Goal: Information Seeking & Learning: Learn about a topic

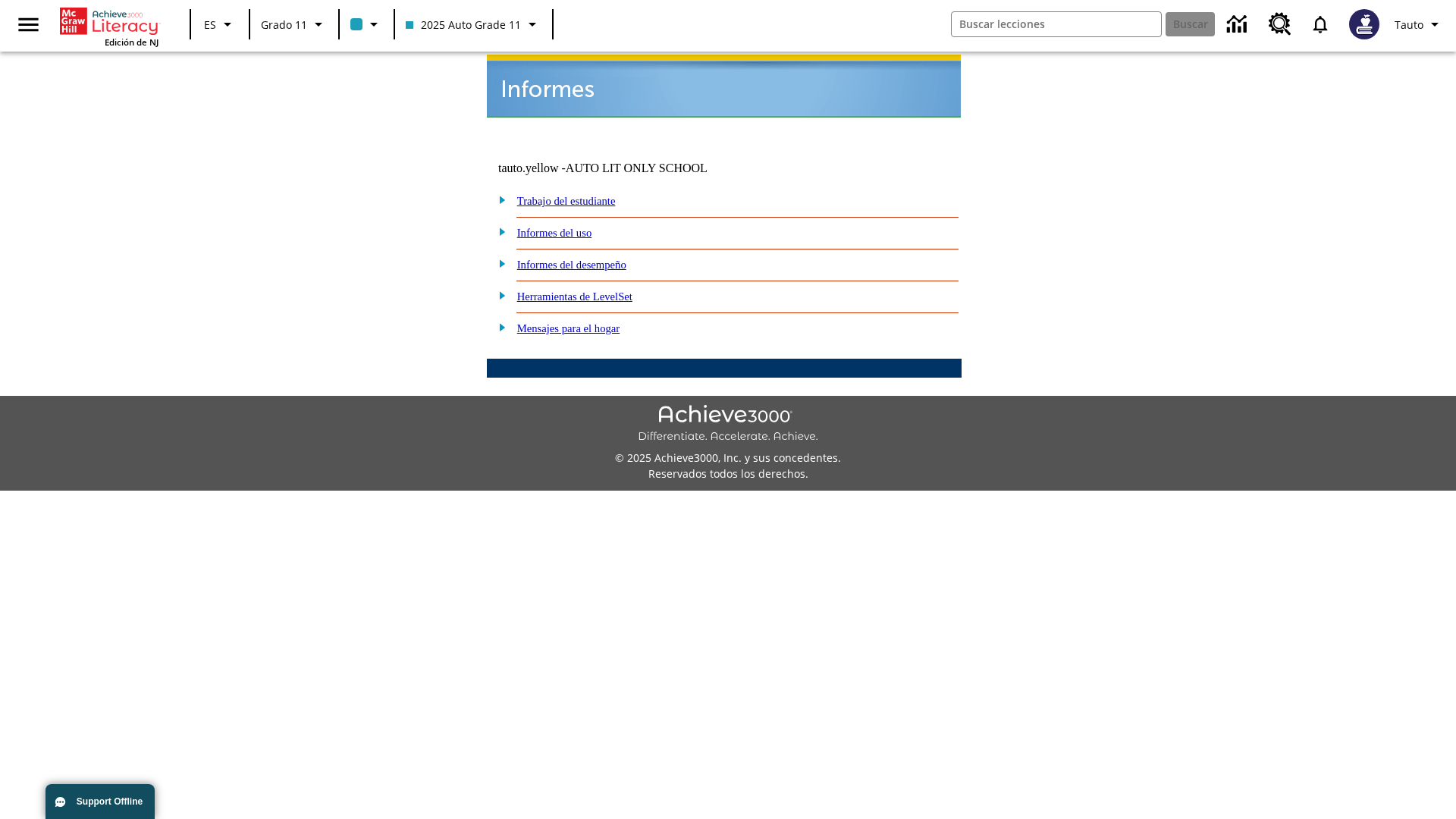
click at [567, 227] on link "Informes del uso" at bounding box center [555, 232] width 75 height 12
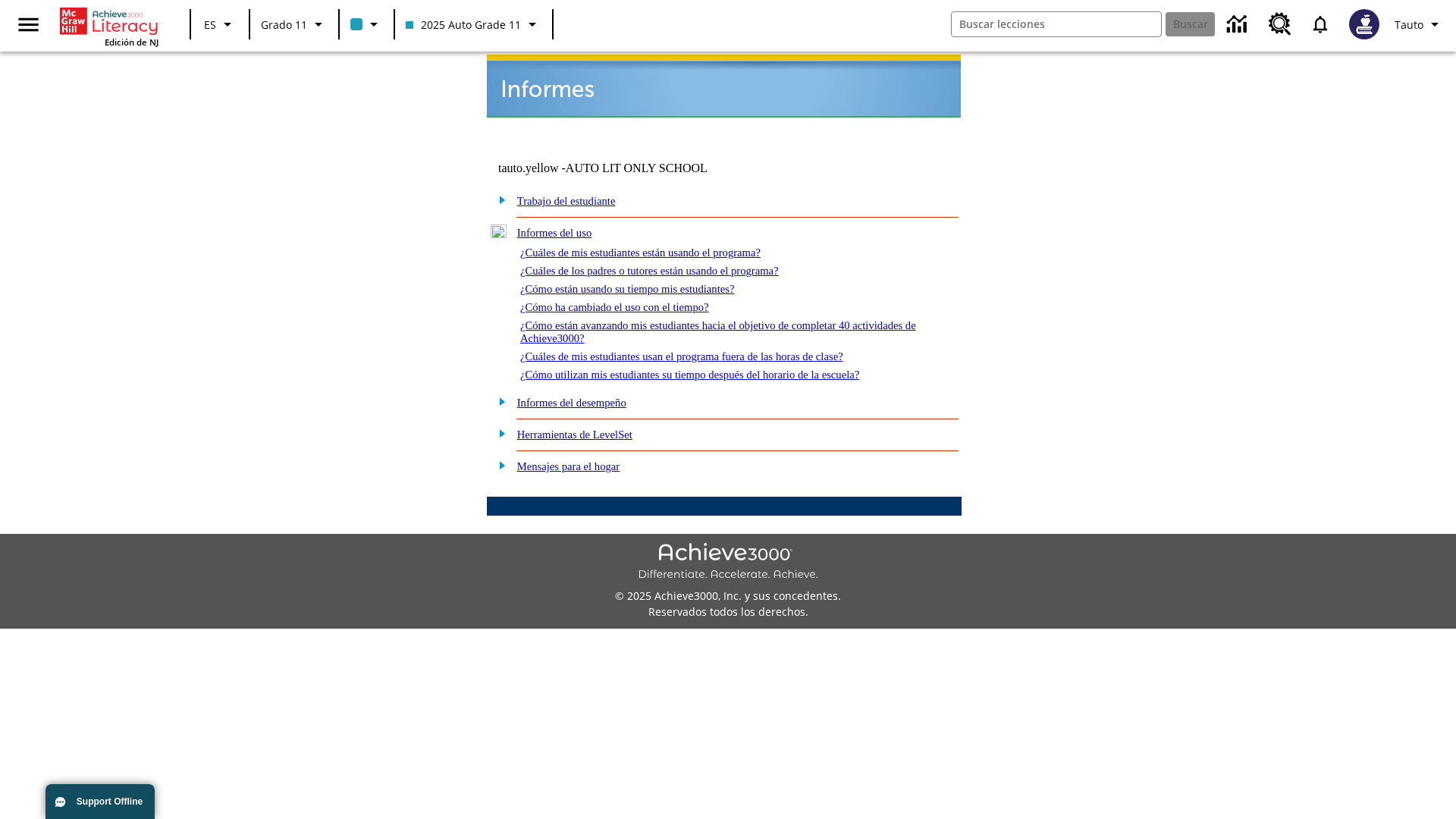
click at [662, 247] on link "¿Cuáles de mis estudiantes están usando el programa?" at bounding box center [640, 252] width 240 height 12
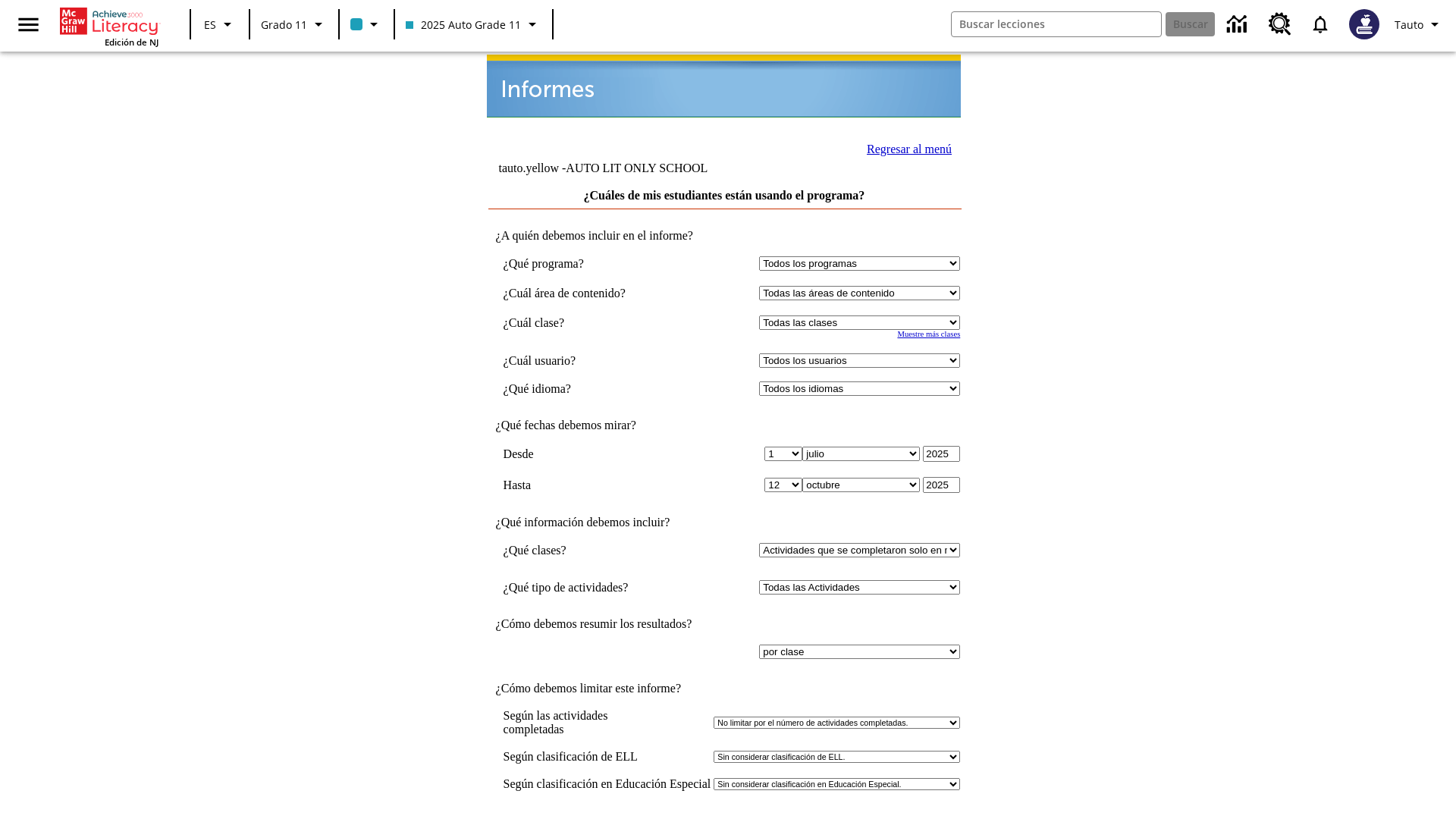
click at [905, 147] on link "Regresar al menú" at bounding box center [909, 149] width 85 height 13
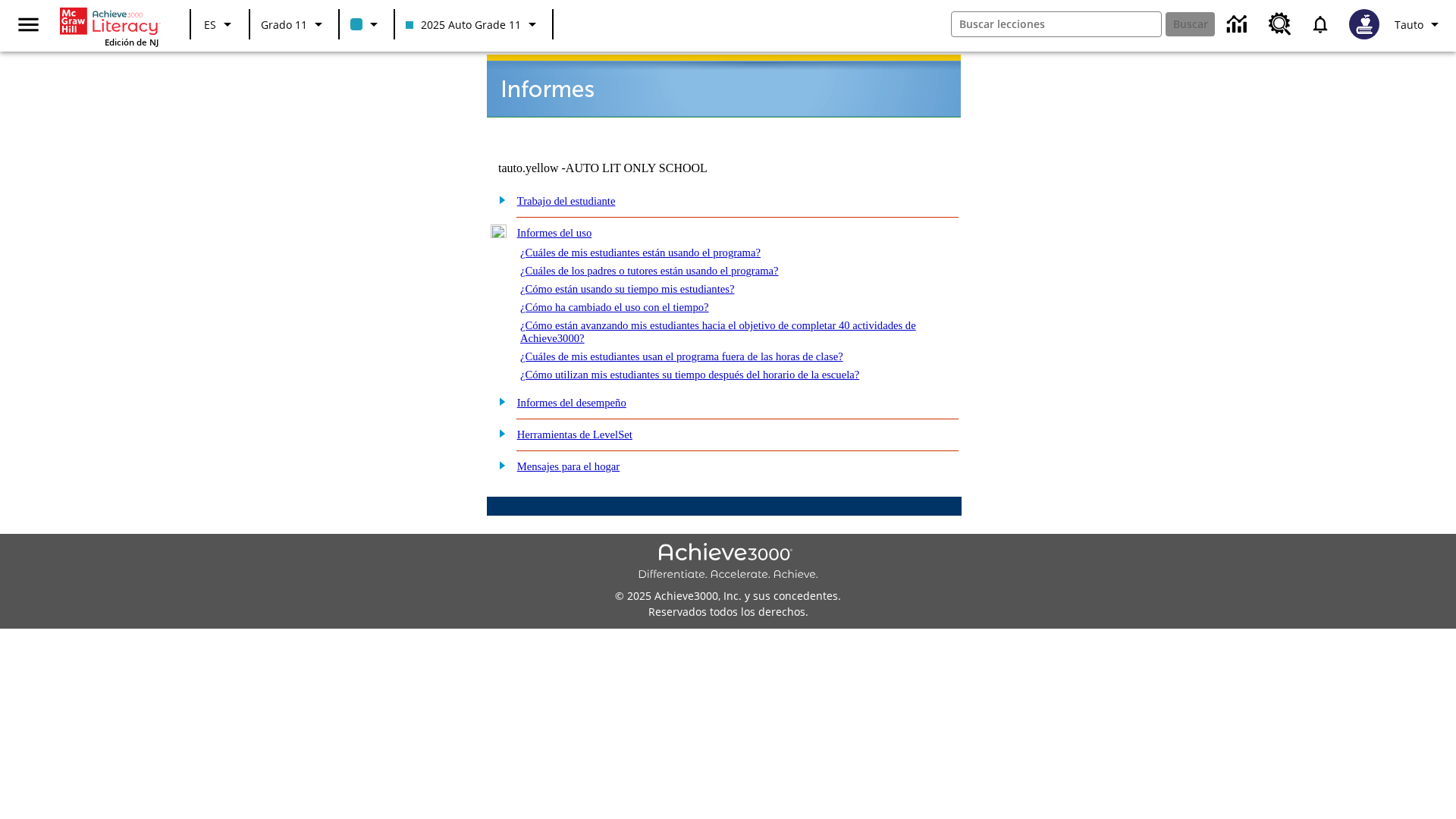
click at [645, 283] on link "¿Cómo están usando su tiempo mis estudiantes?" at bounding box center [627, 288] width 214 height 12
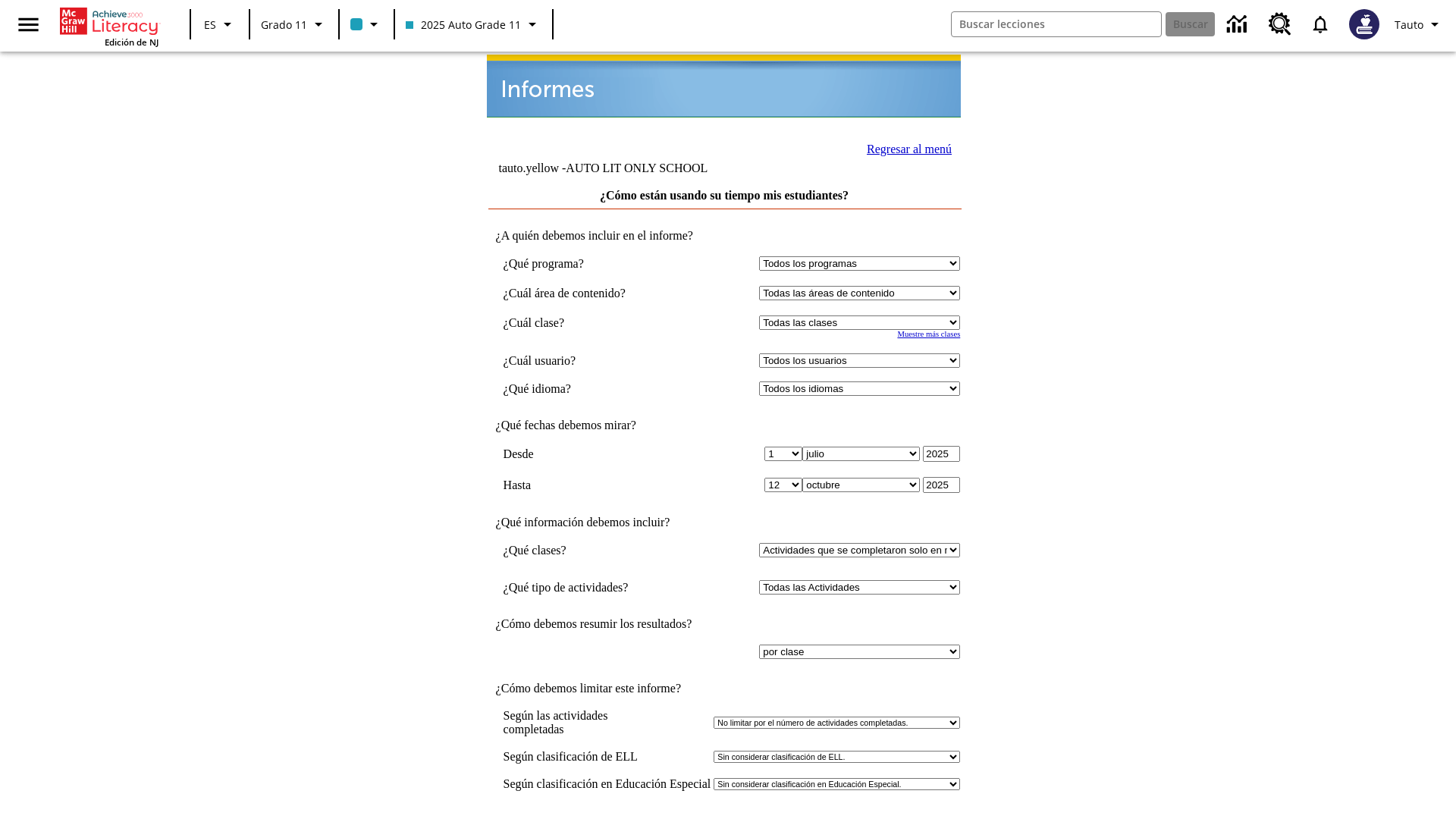
click at [905, 147] on link "Regresar al menú" at bounding box center [909, 149] width 85 height 13
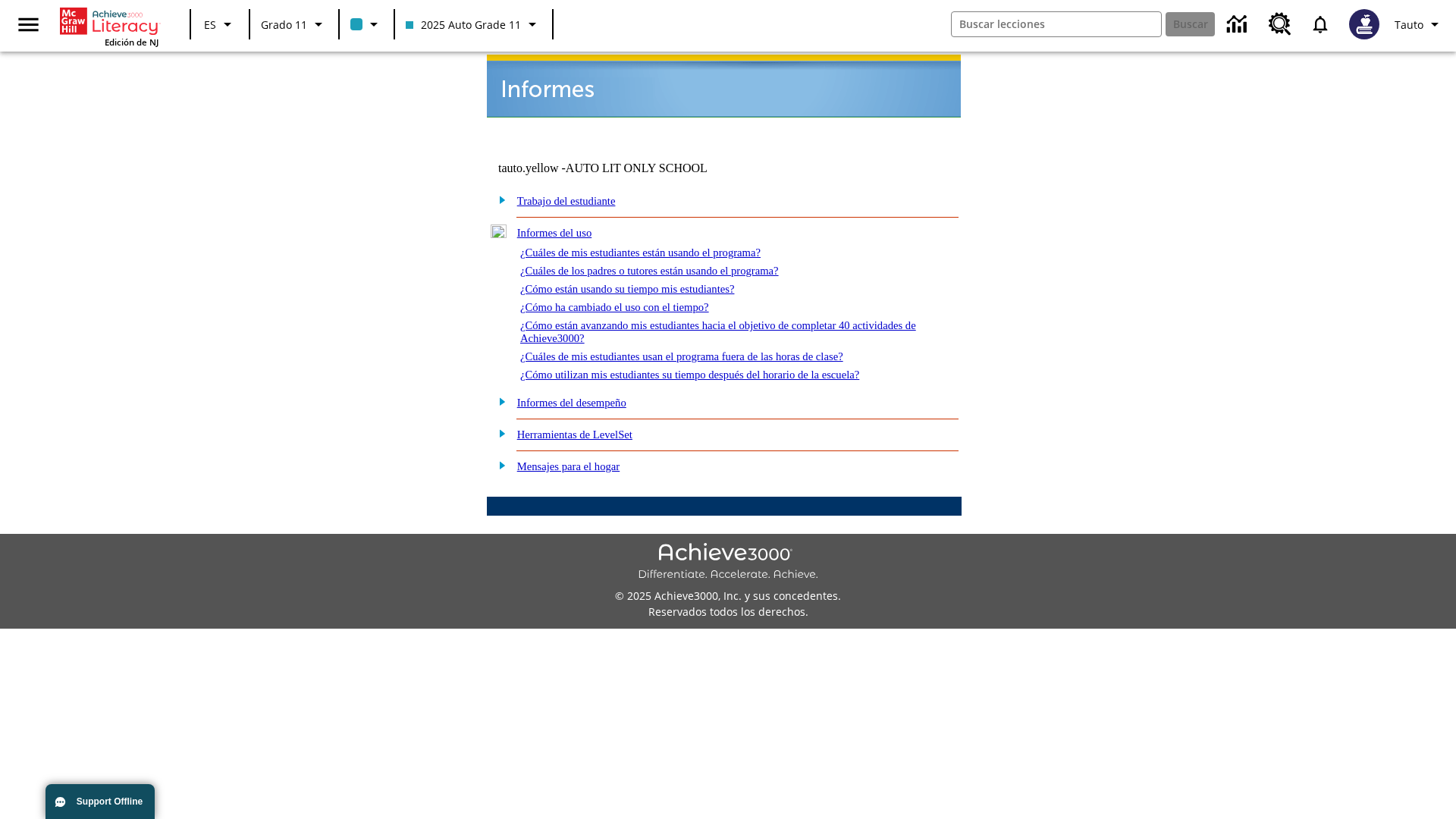
click at [716, 369] on link "¿Cómo utilizan mis estudiantes su tiempo después del horario de la escuela?" at bounding box center [690, 375] width 339 height 12
